Goal: Task Accomplishment & Management: Use online tool/utility

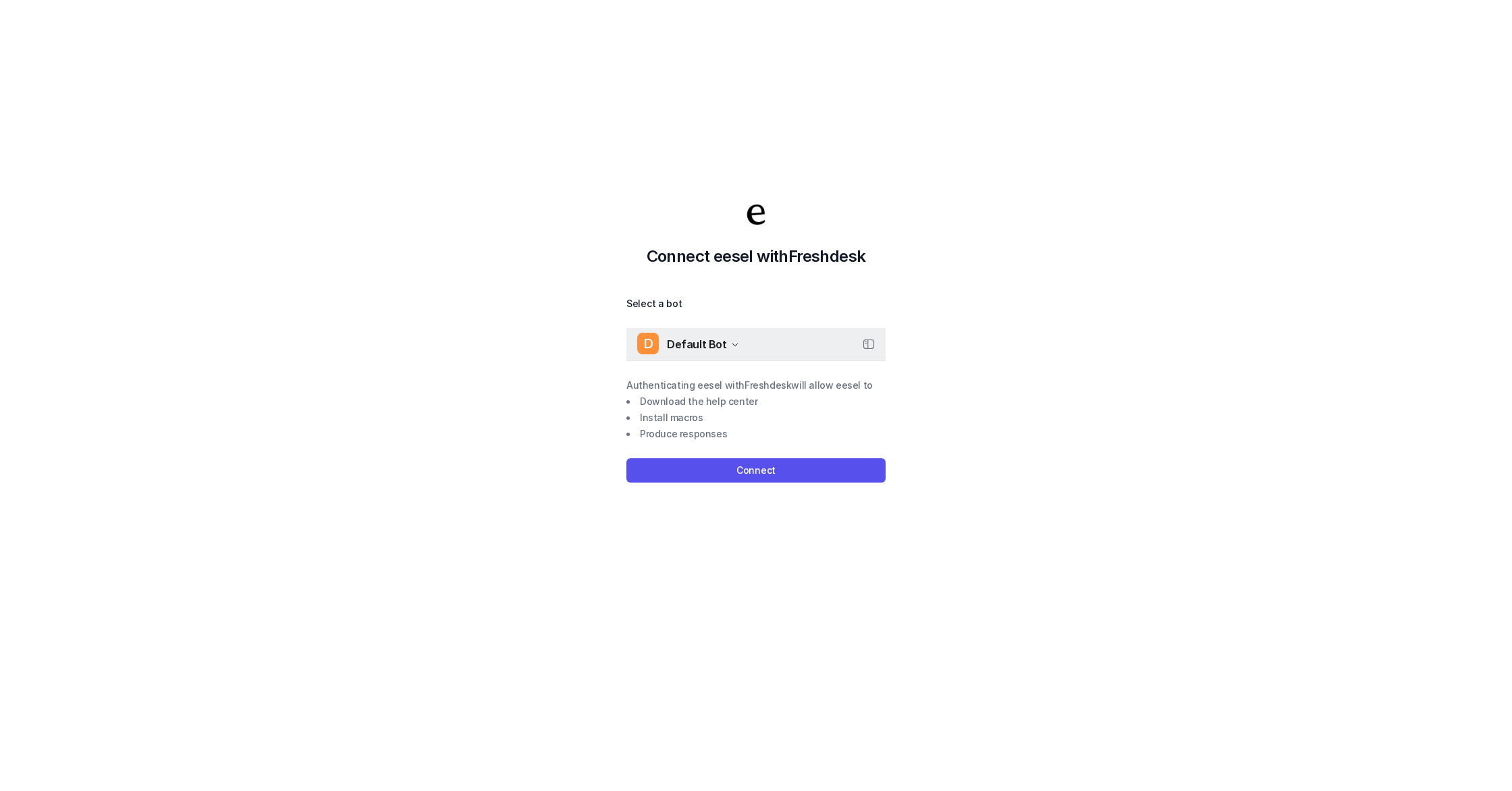
click at [740, 356] on button "D Default Bot" at bounding box center [756, 344] width 259 height 32
click at [733, 350] on div "D Default Bot" at bounding box center [688, 344] width 102 height 20
click at [797, 463] on button "Connect" at bounding box center [756, 470] width 259 height 24
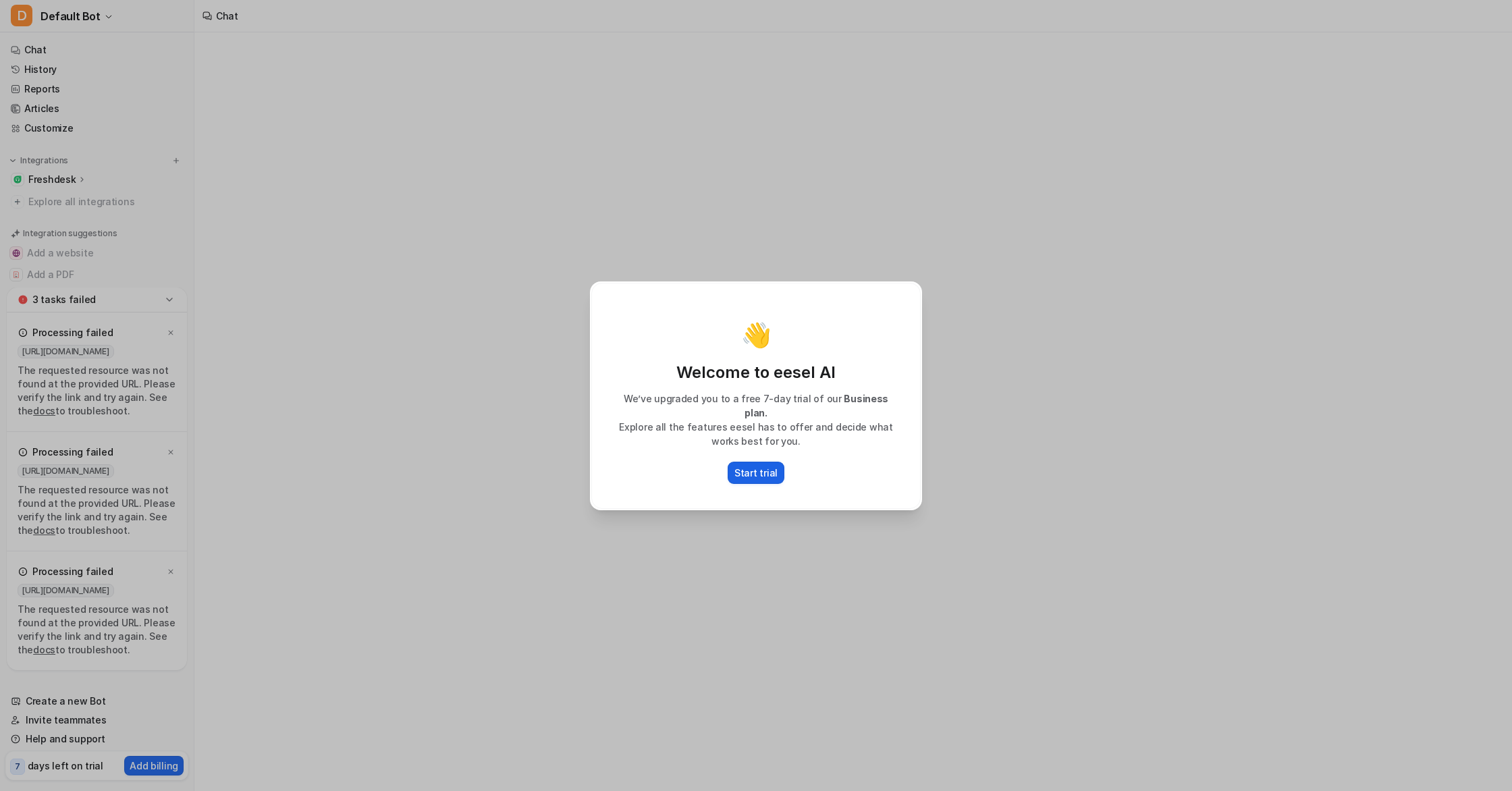
click at [766, 472] on button "Start trial" at bounding box center [756, 473] width 57 height 23
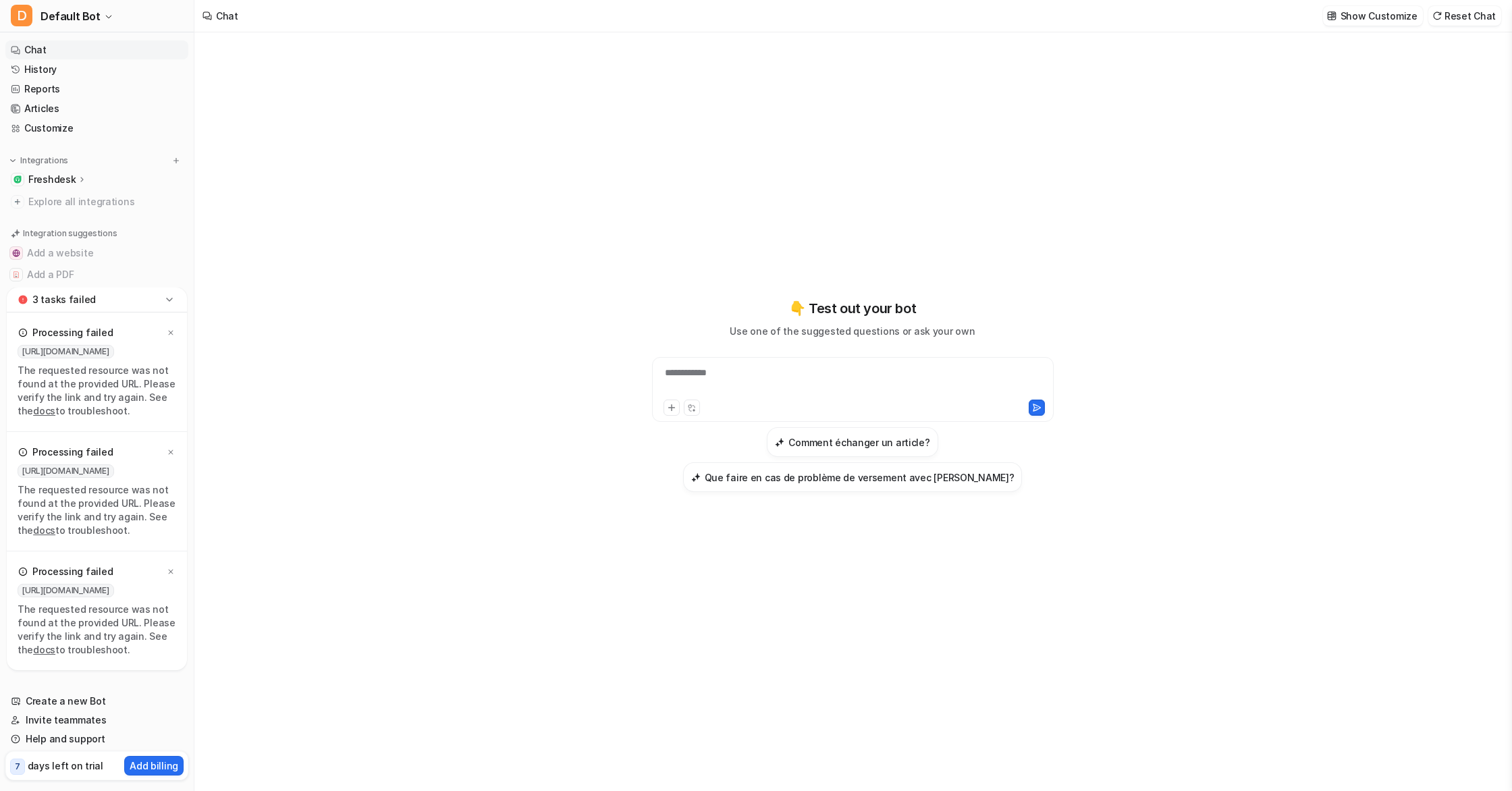
click at [62, 173] on p "Freshdesk" at bounding box center [52, 179] width 47 height 14
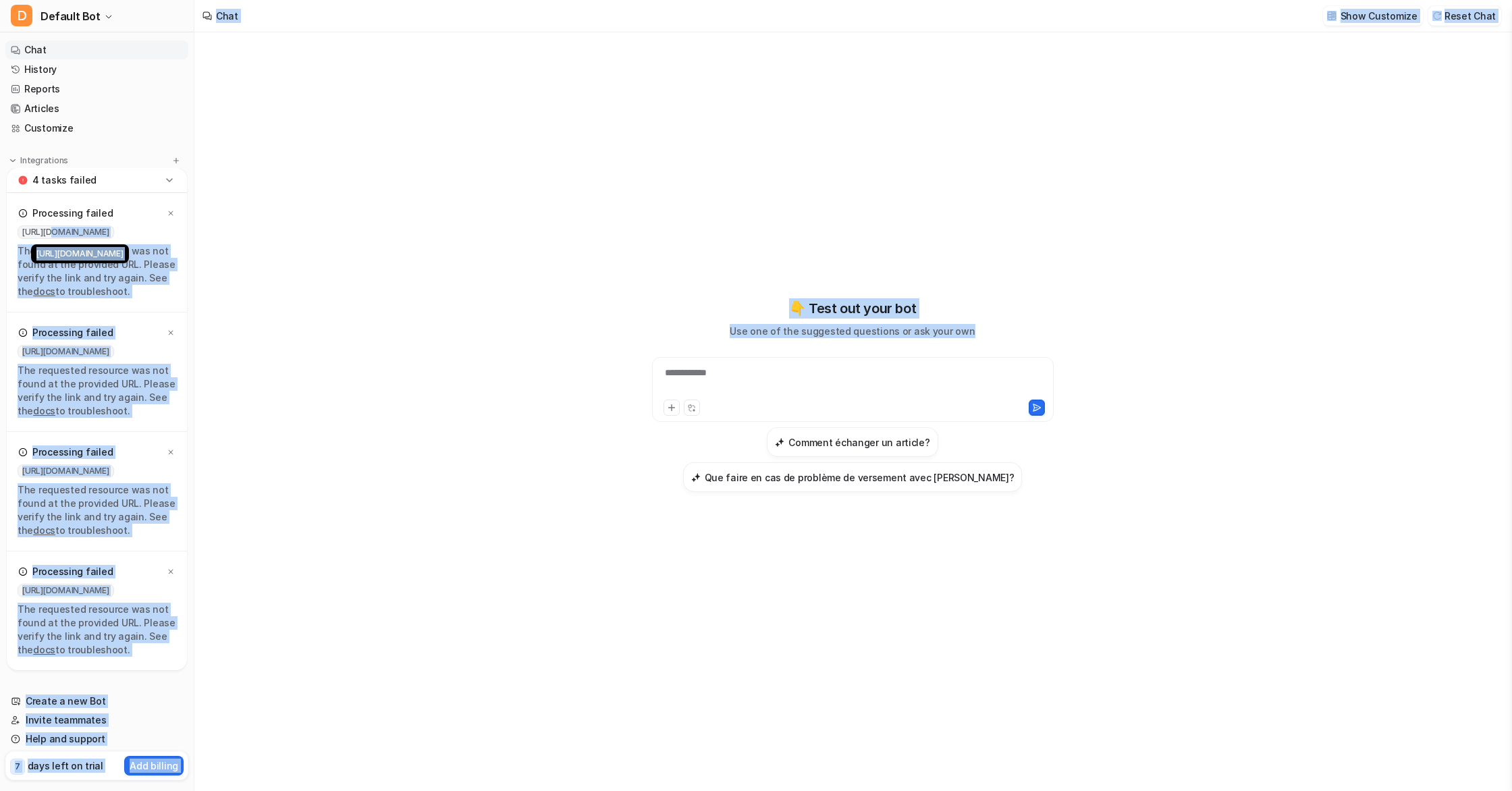
type textarea "**********"
drag, startPoint x: 47, startPoint y: 236, endPoint x: 362, endPoint y: 226, distance: 315.2
click at [362, 226] on div "D Default Bot Chat History Reports Articles Customize Integrations Freshdesk Ov…" at bounding box center [756, 396] width 1512 height 791
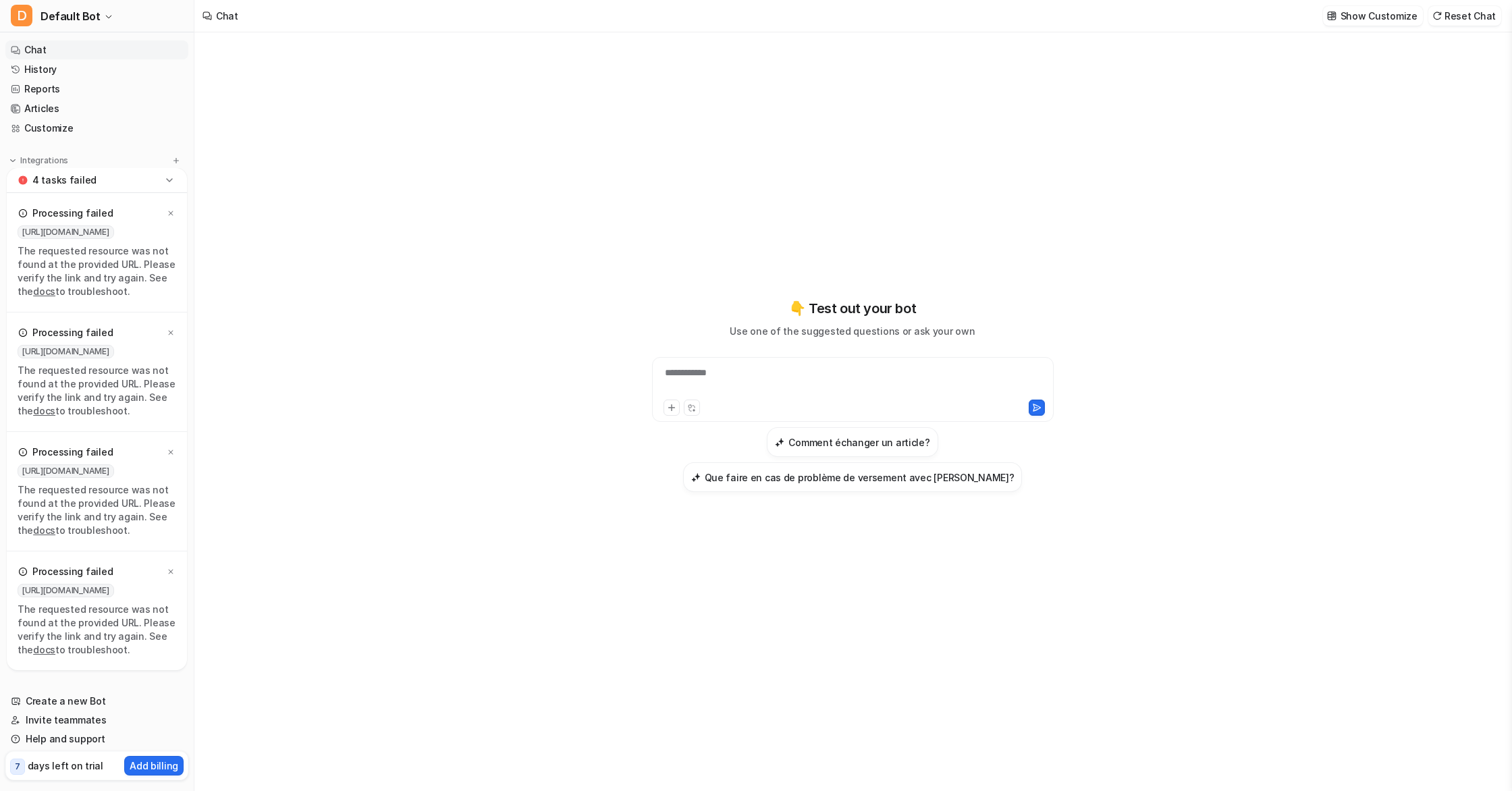
click at [746, 206] on div "**********" at bounding box center [852, 396] width 496 height 554
click at [37, 228] on span "https://hellokeystest.freshdesk.com/support/sitemap.xml" at bounding box center [66, 232] width 96 height 14
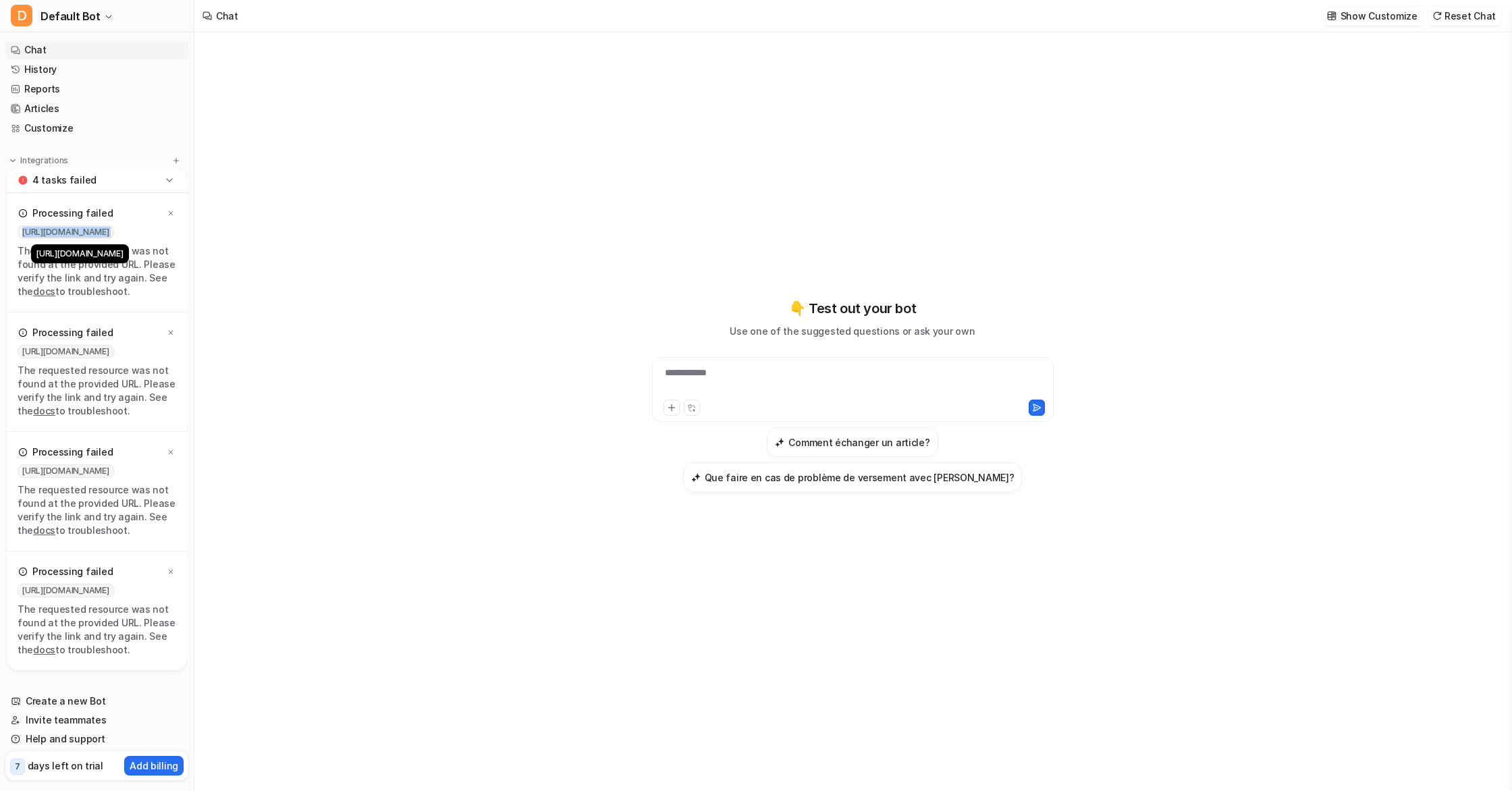
click at [31, 228] on span "https://hellokeystest.freshdesk.com/support/sitemap.xml" at bounding box center [66, 232] width 96 height 14
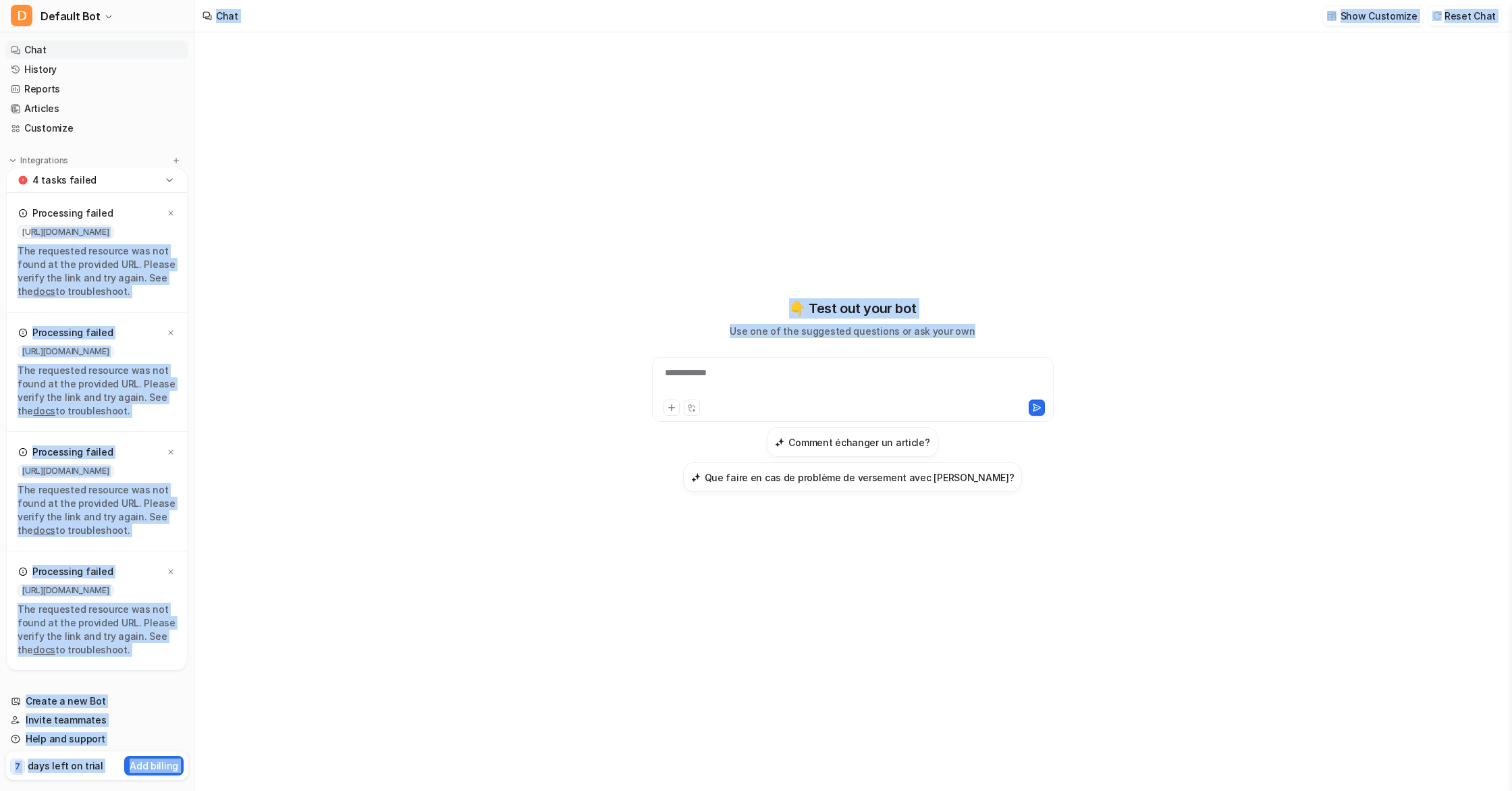
drag, startPoint x: 35, startPoint y: 227, endPoint x: 362, endPoint y: 220, distance: 327.1
click at [334, 224] on div "D Default Bot Chat History Reports Articles Customize Integrations Freshdesk Ov…" at bounding box center [756, 396] width 1512 height 791
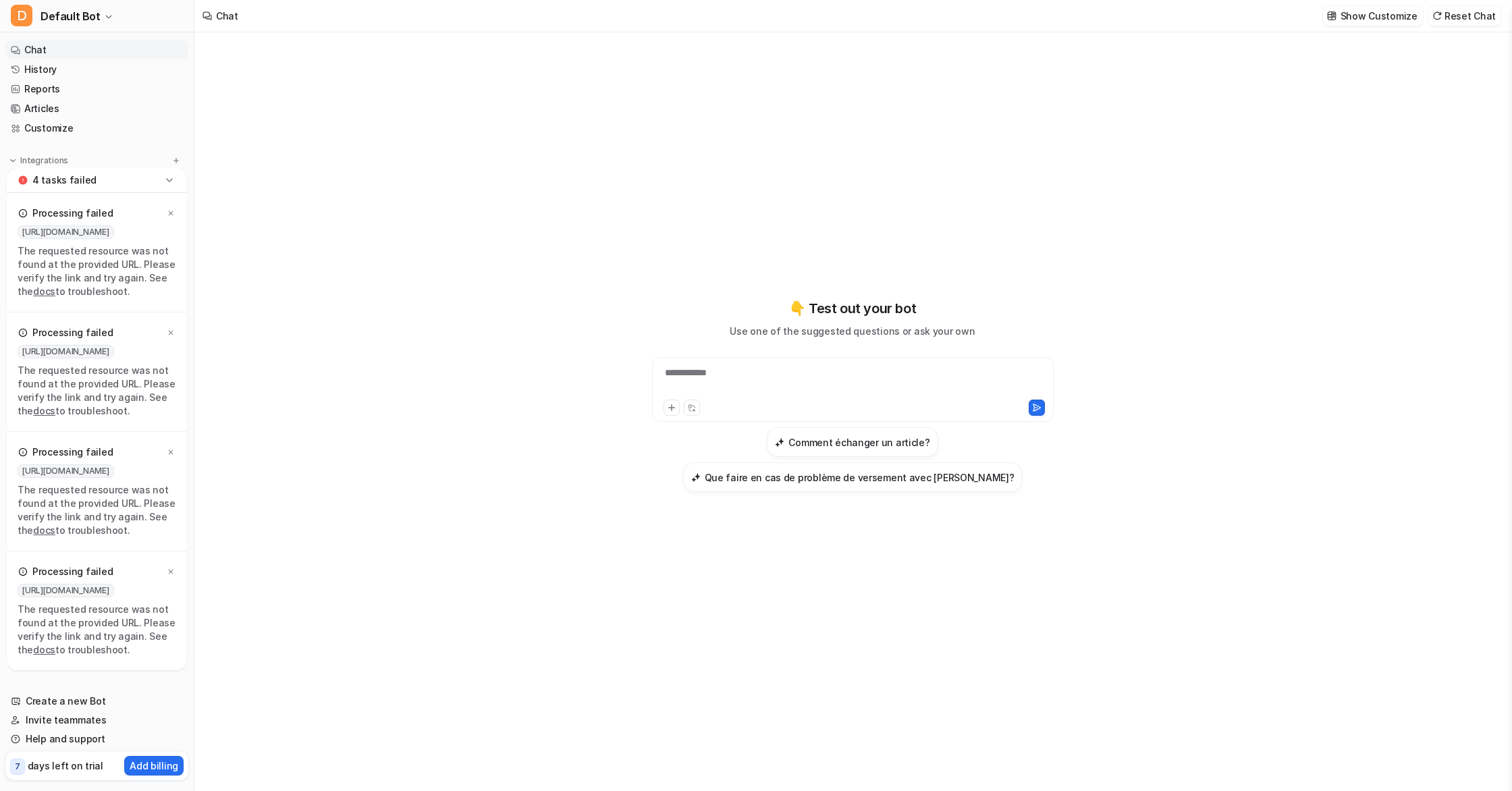
drag, startPoint x: 386, startPoint y: 250, endPoint x: 346, endPoint y: 243, distance: 40.6
click at [386, 250] on div "**********" at bounding box center [852, 411] width 1316 height 759
click at [155, 194] on div "Processing failed https://hellokeystest.freshdesk.com/support/sitemap.xml The r…" at bounding box center [96, 252] width 180 height 120
click at [154, 186] on div "4 tasks failed" at bounding box center [96, 180] width 180 height 25
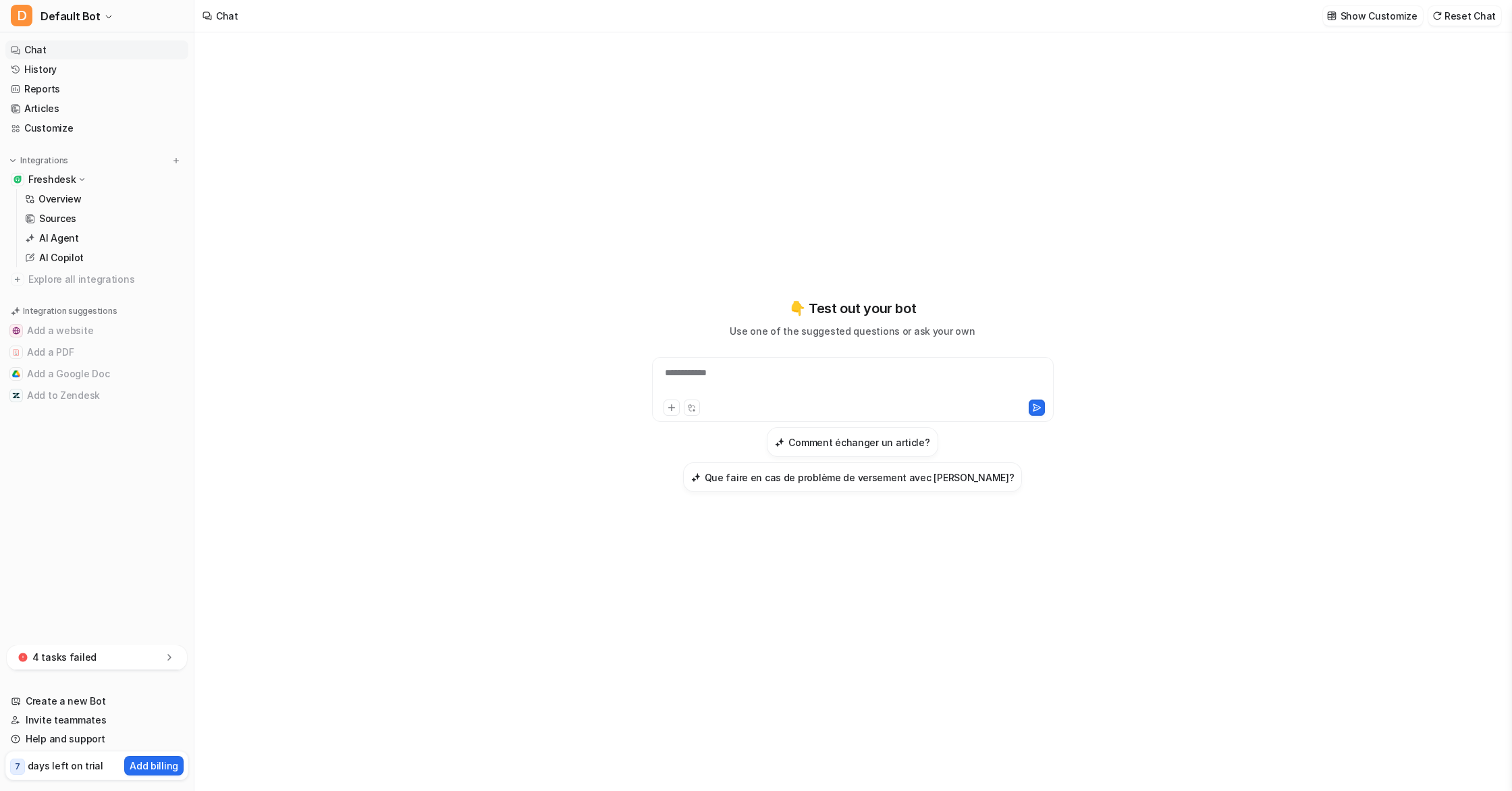
click at [66, 671] on div "4 tasks failed" at bounding box center [96, 662] width 194 height 35
click at [68, 666] on div "4 tasks failed" at bounding box center [96, 657] width 180 height 25
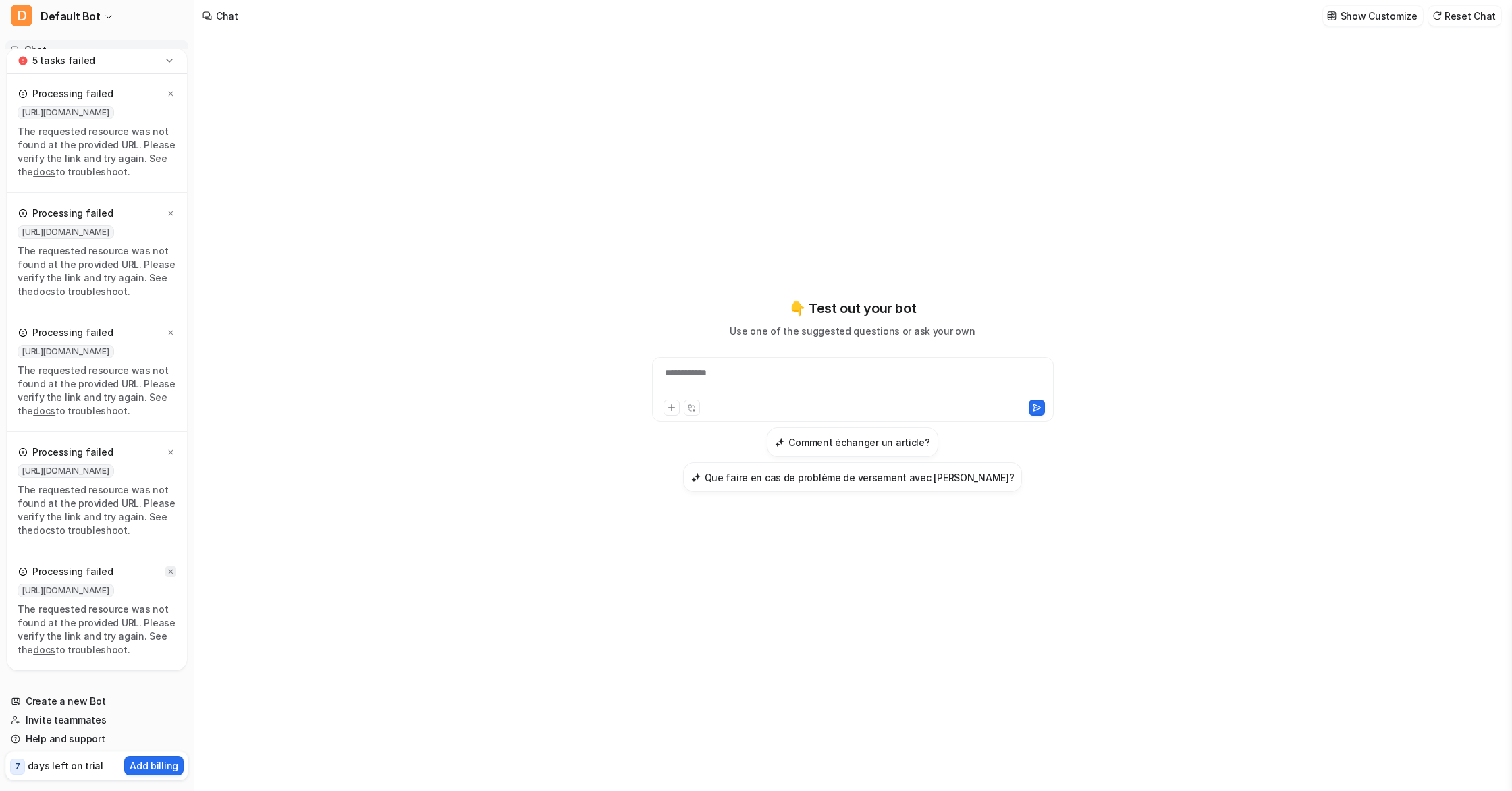
click at [169, 573] on icon at bounding box center [170, 571] width 8 height 8
click at [172, 573] on icon at bounding box center [171, 572] width 5 height 5
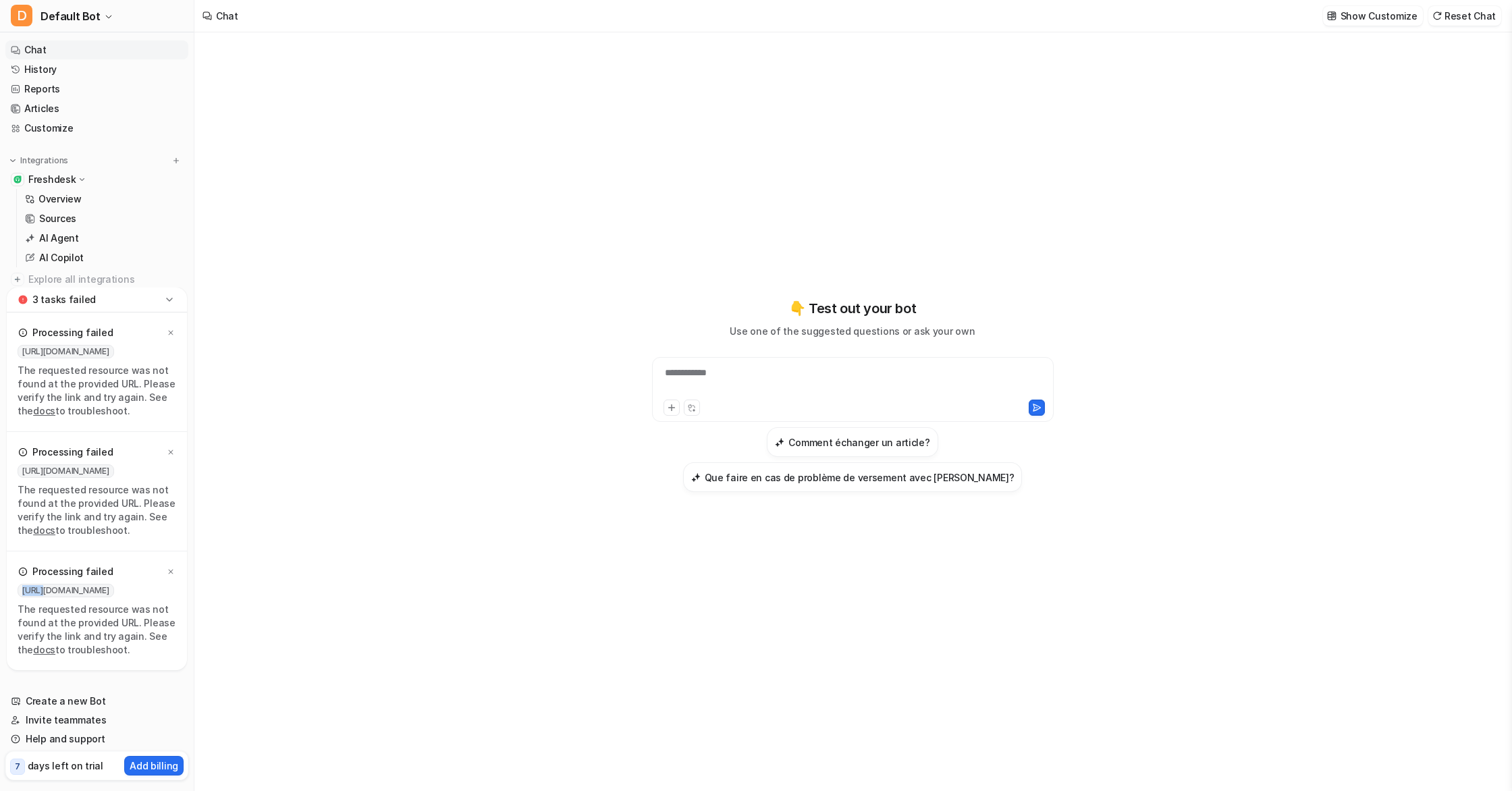
click at [172, 573] on icon at bounding box center [171, 572] width 5 height 5
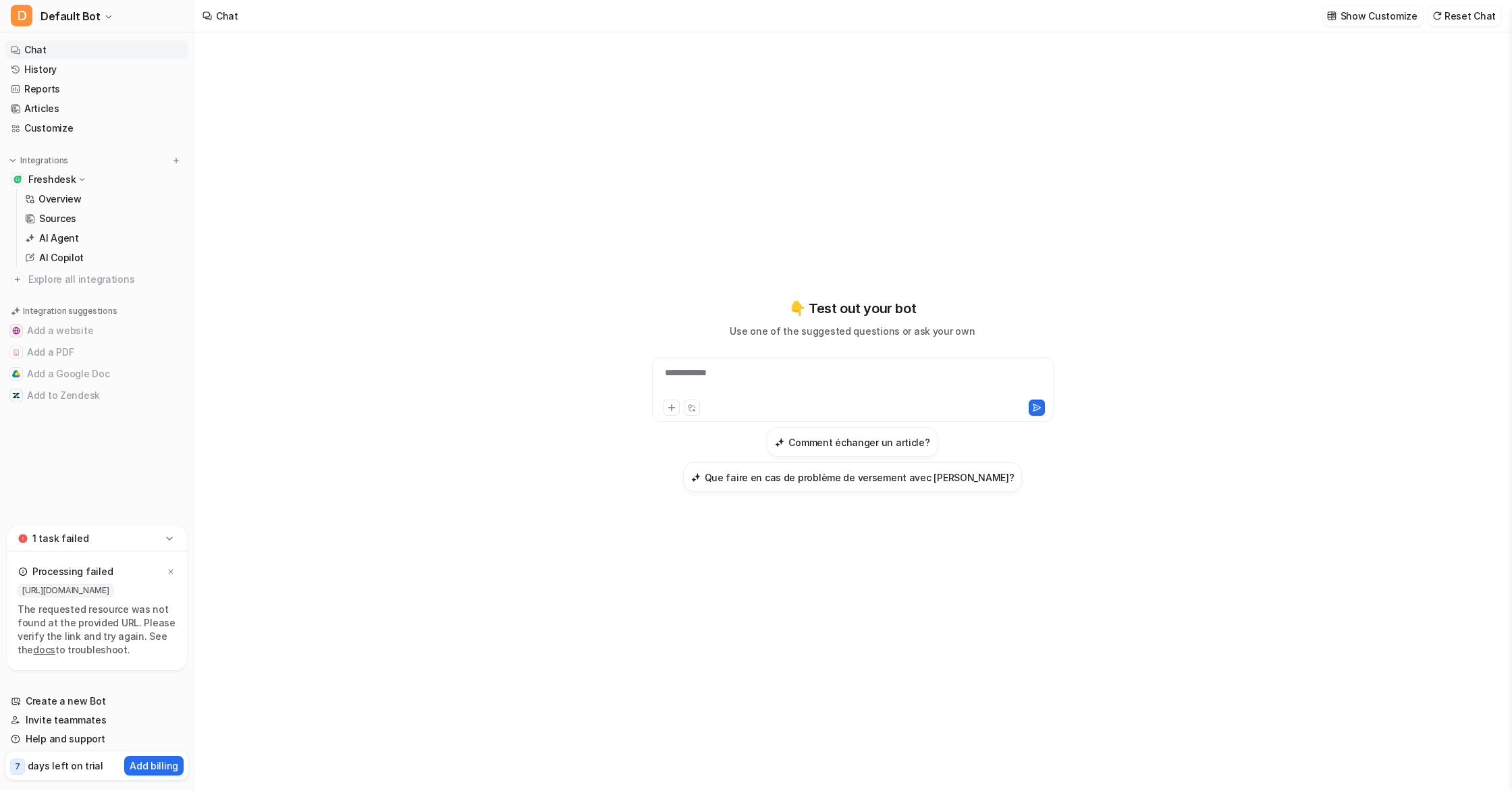
click at [33, 649] on link "docs" at bounding box center [44, 649] width 23 height 11
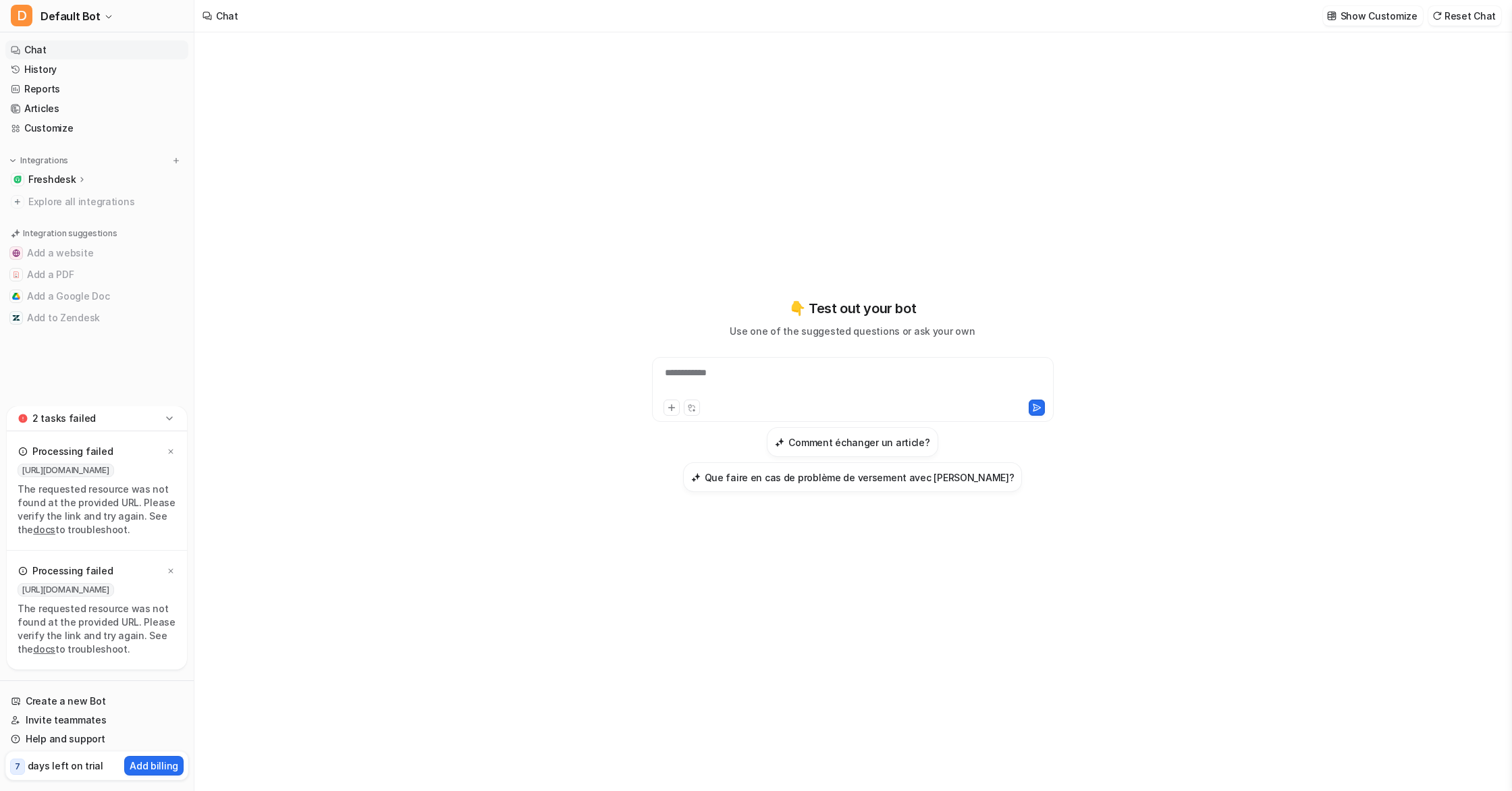
click at [71, 179] on p "Freshdesk" at bounding box center [52, 179] width 47 height 14
click at [78, 254] on p "AI Copilot" at bounding box center [61, 258] width 44 height 14
click at [48, 204] on p "Overview" at bounding box center [60, 199] width 43 height 14
click at [60, 229] on link "AI Agent" at bounding box center [104, 238] width 169 height 19
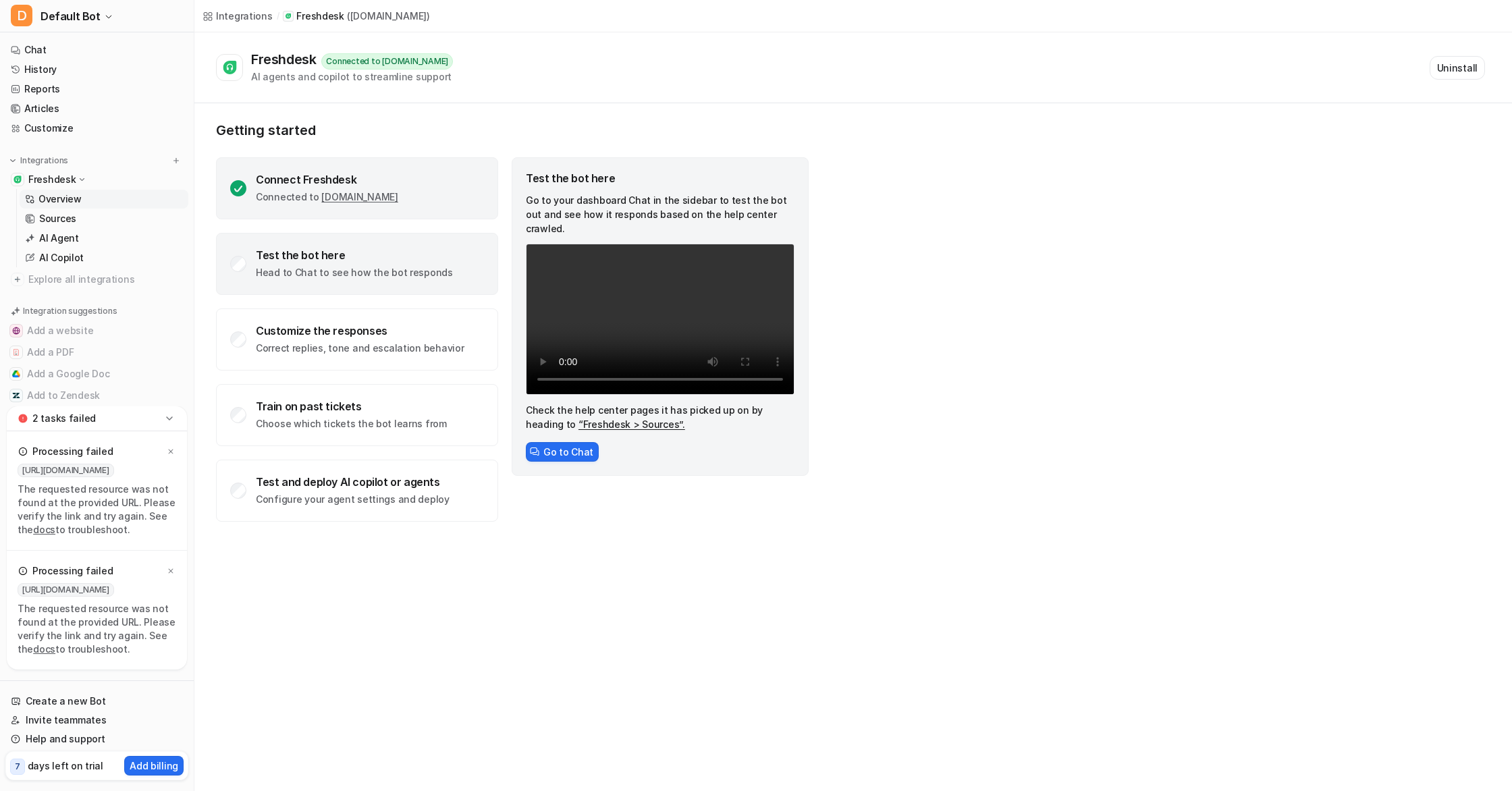
drag, startPoint x: 246, startPoint y: 241, endPoint x: 341, endPoint y: 185, distance: 110.3
click at [257, 237] on div "Test the bot here Head to Chat to see how the bot responds" at bounding box center [357, 264] width 282 height 62
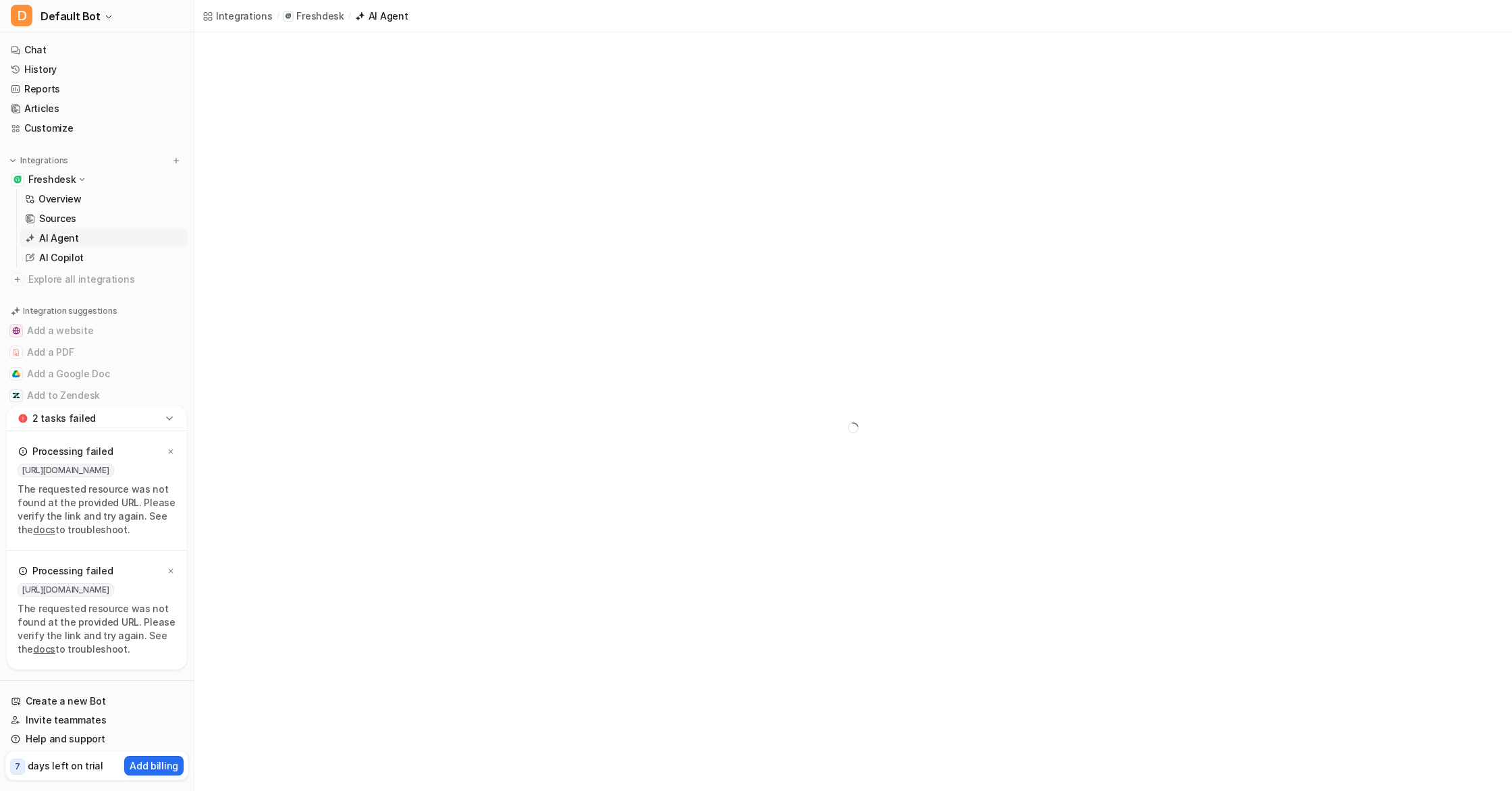
click at [349, 191] on div at bounding box center [853, 428] width 1318 height 791
